Goal: Task Accomplishment & Management: Manage account settings

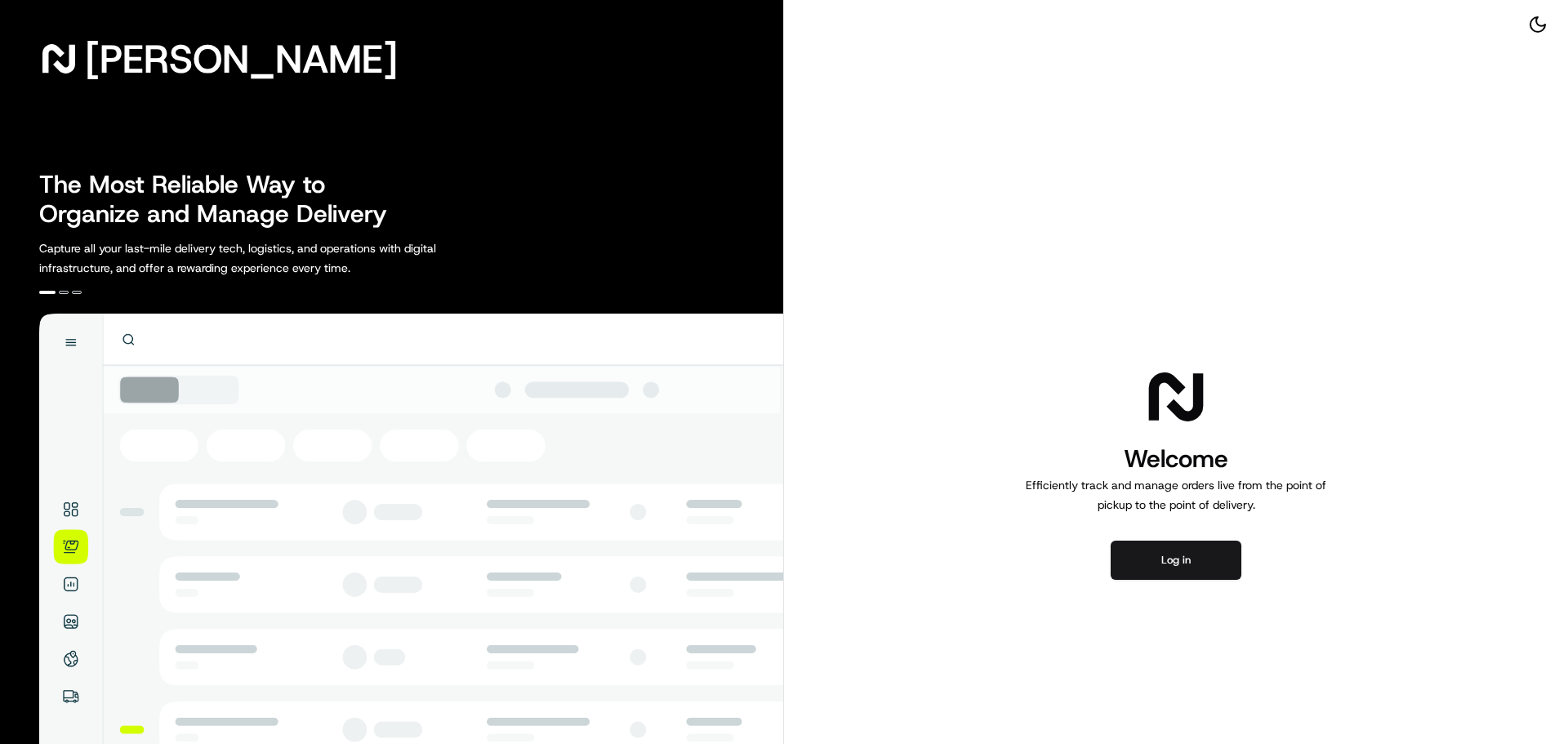
click at [1148, 538] on div "Welcome Efficiently track and manage orders live from the point of pickup to th…" at bounding box center [1176, 471] width 784 height 943
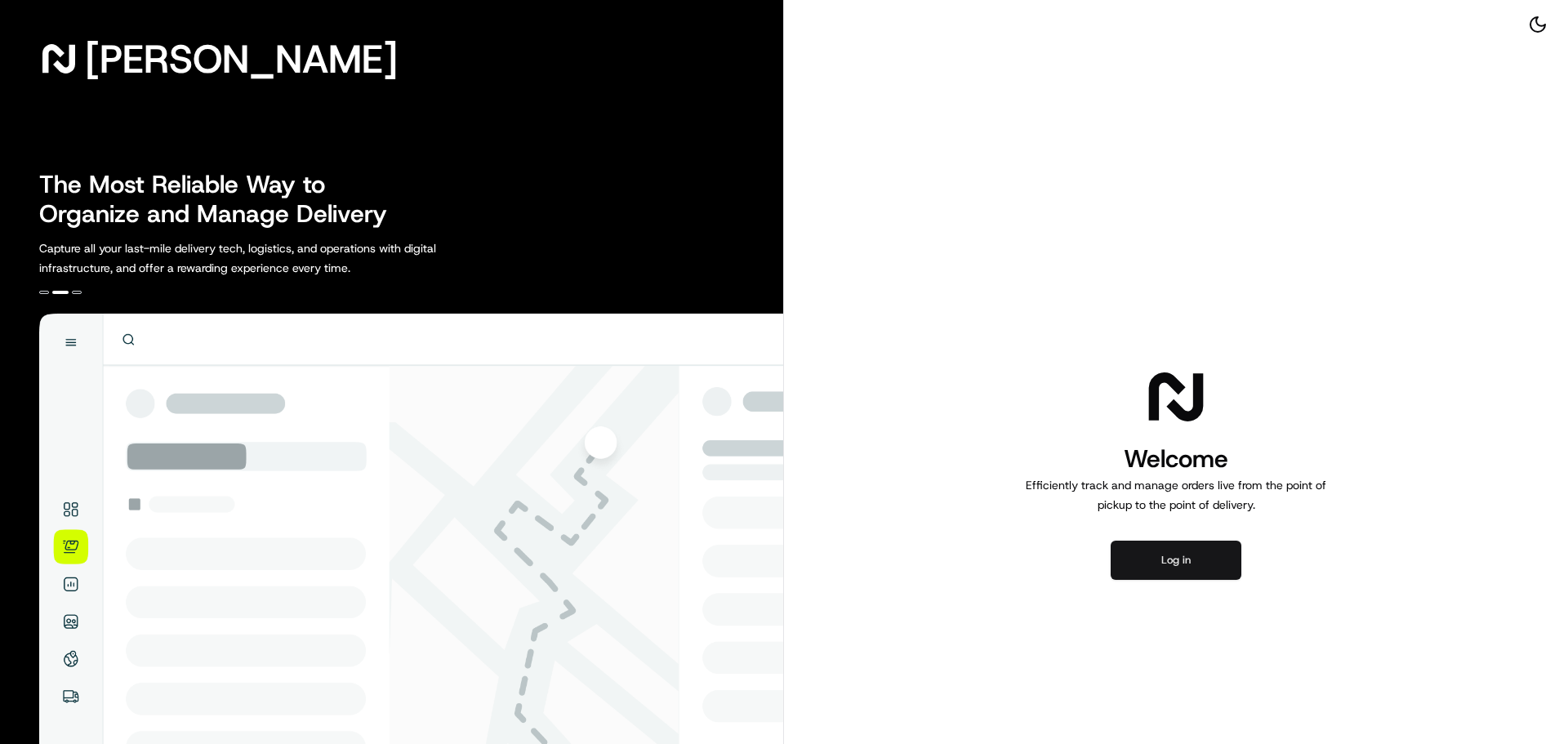
click at [1173, 569] on button "Log in" at bounding box center [1176, 559] width 130 height 39
